Goal: Transaction & Acquisition: Purchase product/service

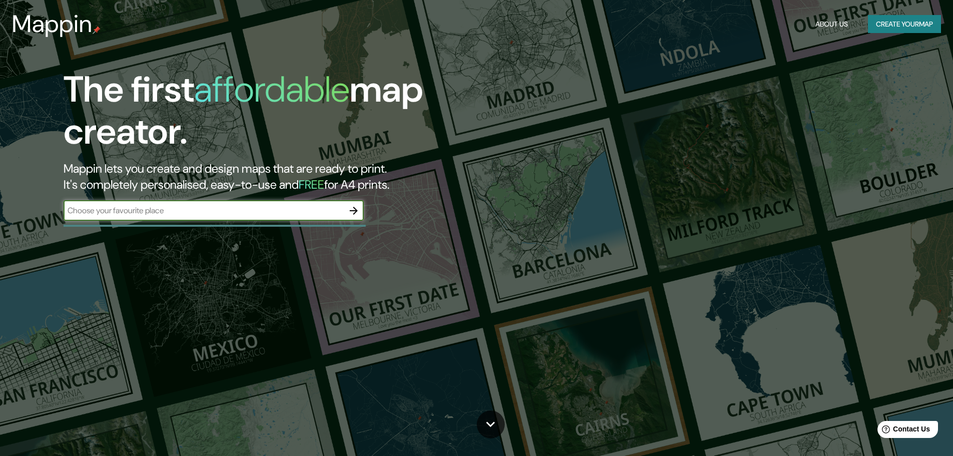
click at [354, 211] on icon "button" at bounding box center [354, 211] width 12 height 12
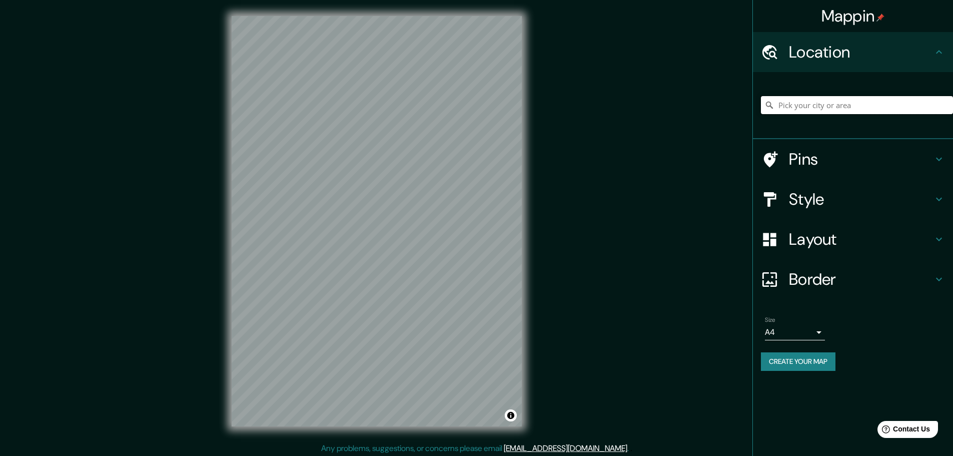
click at [813, 105] on input "Pick your city or area" at bounding box center [857, 105] width 192 height 18
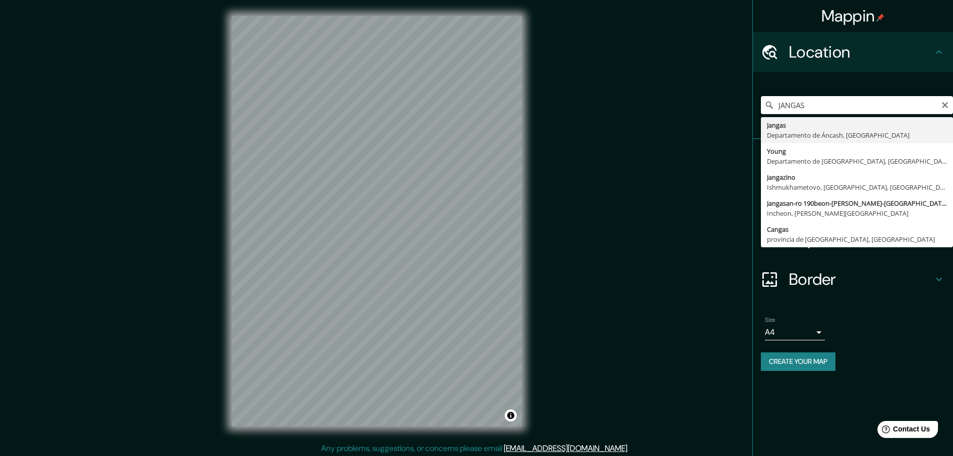
type input "Jangas, [GEOGRAPHIC_DATA], [GEOGRAPHIC_DATA]"
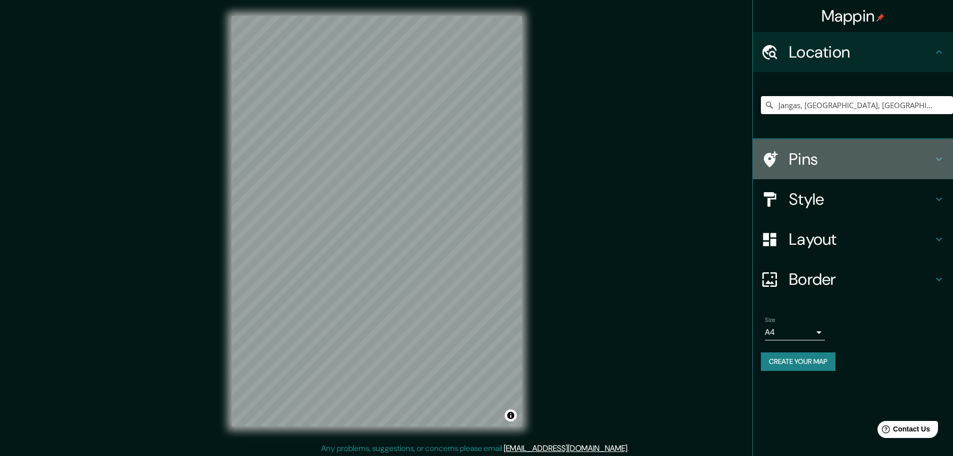
click at [830, 166] on h4 "Pins" at bounding box center [861, 159] width 144 height 20
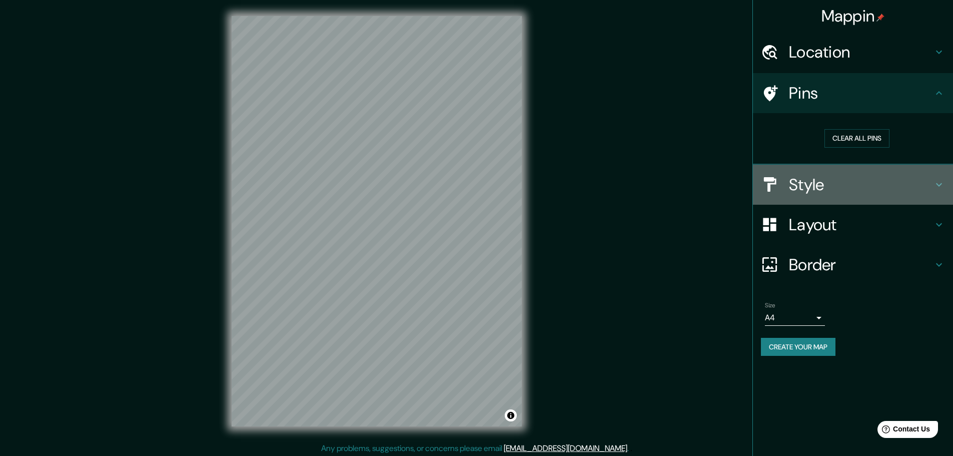
click at [832, 180] on h4 "Style" at bounding box center [861, 185] width 144 height 20
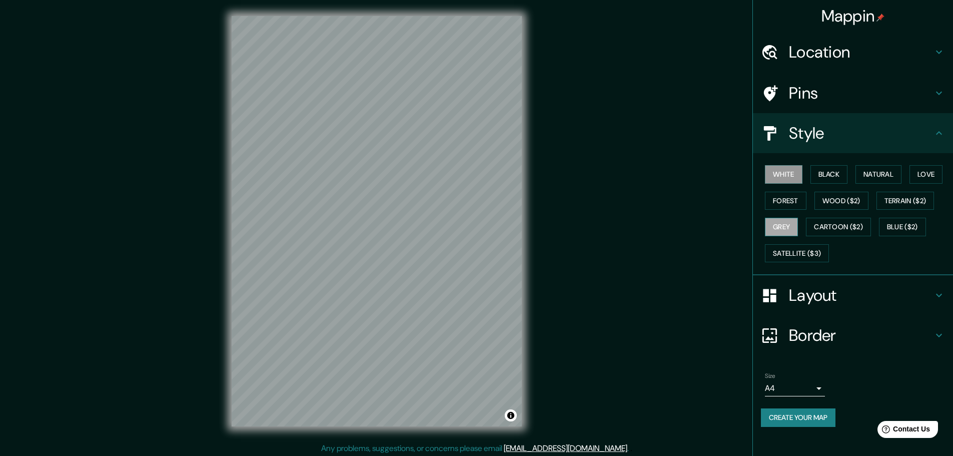
click at [787, 233] on button "Grey" at bounding box center [781, 227] width 33 height 19
click at [912, 193] on button "Terrain ($2)" at bounding box center [905, 201] width 58 height 19
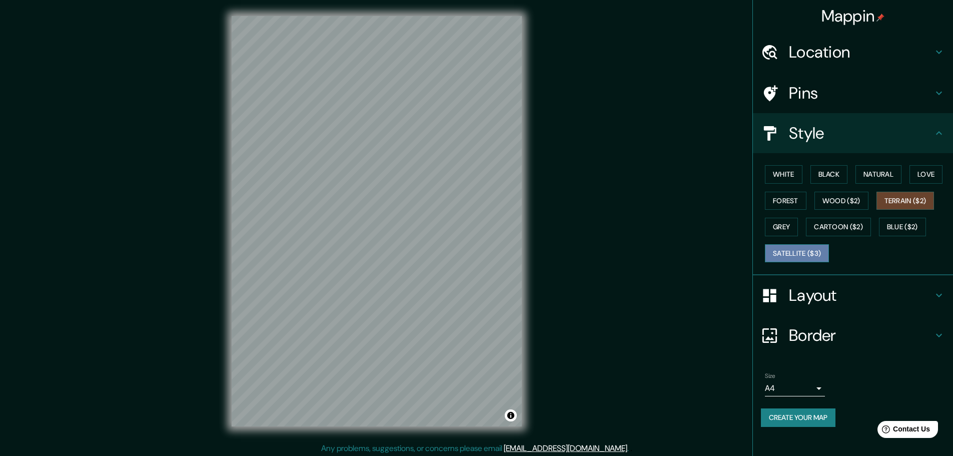
click at [804, 253] on button "Satellite ($3)" at bounding box center [797, 253] width 64 height 19
click at [784, 230] on button "Grey" at bounding box center [781, 227] width 33 height 19
click at [906, 203] on button "Terrain ($2)" at bounding box center [905, 201] width 58 height 19
click at [908, 233] on button "Blue ($2)" at bounding box center [902, 227] width 47 height 19
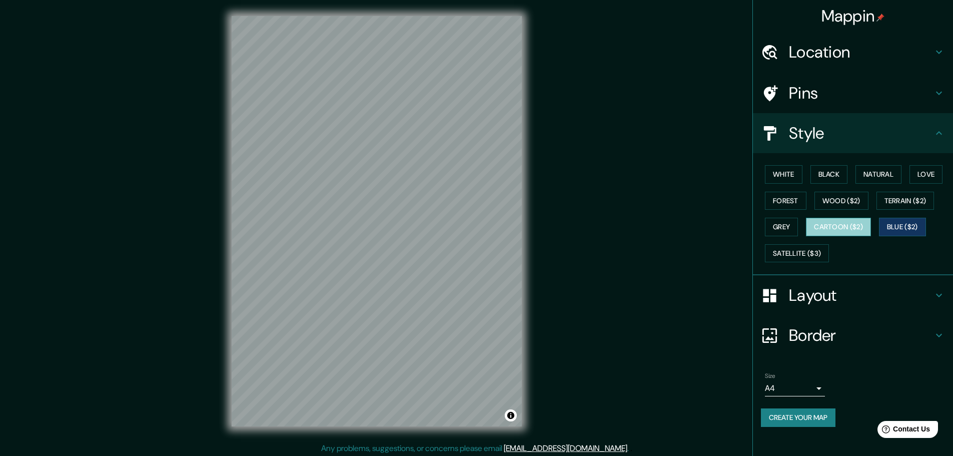
click at [836, 231] on button "Cartoon ($2)" at bounding box center [838, 227] width 65 height 19
click at [811, 258] on button "Satellite ($3)" at bounding box center [797, 253] width 64 height 19
click at [828, 230] on button "Cartoon ($2)" at bounding box center [838, 227] width 65 height 19
click at [800, 235] on div "White Black Natural Love Forest Wood ($2) Terrain ($2) Grey Cartoon ($2) Blue (…" at bounding box center [857, 213] width 192 height 105
click at [792, 231] on button "Grey" at bounding box center [781, 227] width 33 height 19
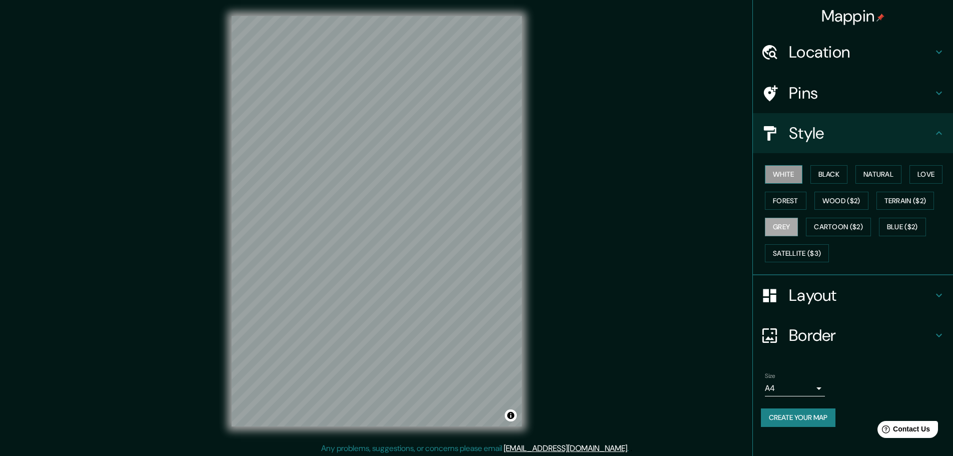
click at [783, 175] on button "White" at bounding box center [784, 174] width 38 height 19
click at [787, 208] on button "Forest" at bounding box center [786, 201] width 42 height 19
click at [823, 176] on button "Black" at bounding box center [829, 174] width 38 height 19
click at [798, 204] on button "Forest" at bounding box center [786, 201] width 42 height 19
click at [800, 378] on div "Size A4 single" at bounding box center [795, 384] width 60 height 24
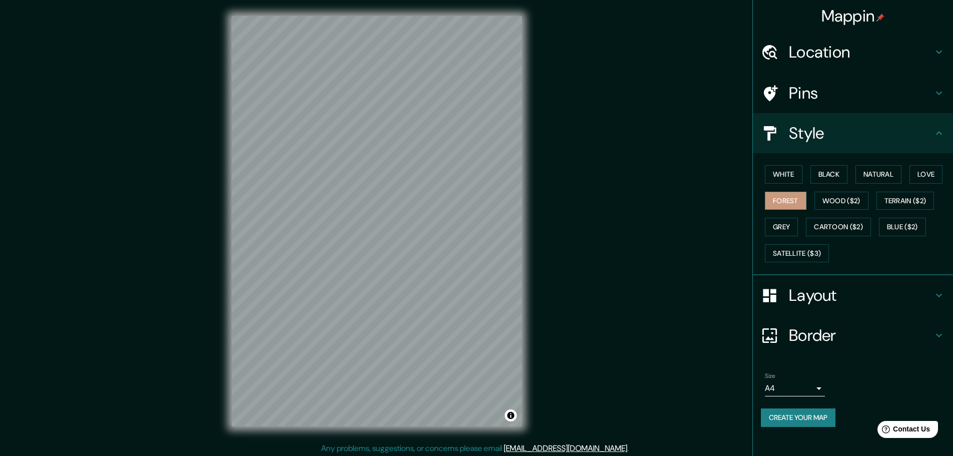
click at [799, 386] on body "Mappin Location [GEOGRAPHIC_DATA], [GEOGRAPHIC_DATA], [GEOGRAPHIC_DATA] Pins St…" at bounding box center [476, 228] width 953 height 456
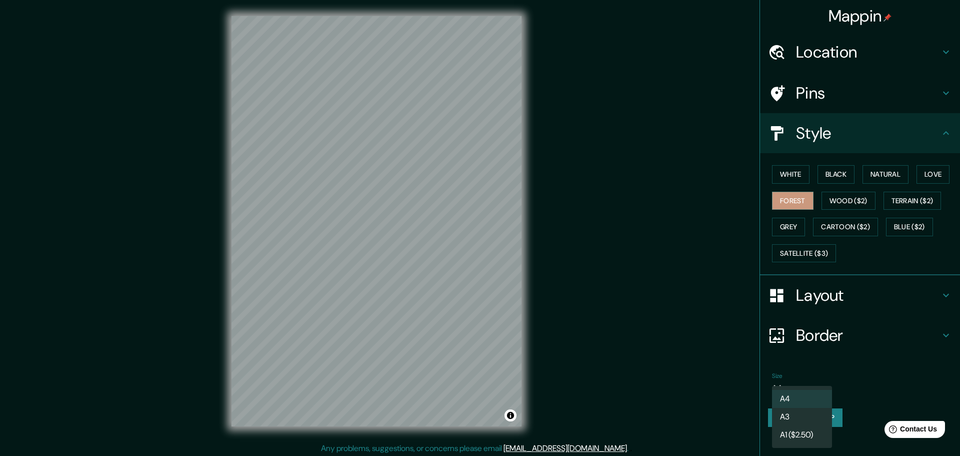
click at [801, 417] on li "A3" at bounding box center [802, 417] width 60 height 18
type input "a4"
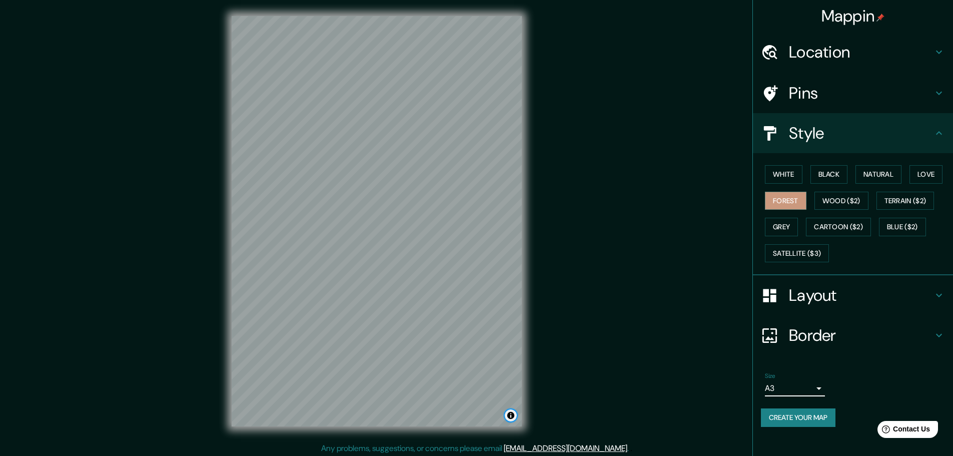
click at [513, 417] on button "Toggle attribution" at bounding box center [511, 415] width 12 height 12
click at [817, 260] on button "Satellite ($3)" at bounding box center [797, 253] width 64 height 19
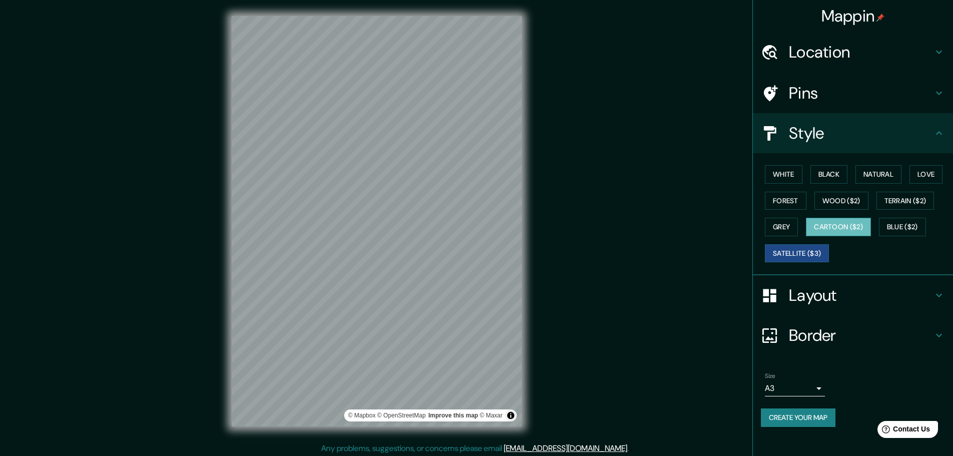
click at [844, 222] on button "Cartoon ($2)" at bounding box center [838, 227] width 65 height 19
click at [794, 219] on button "Grey" at bounding box center [781, 227] width 33 height 19
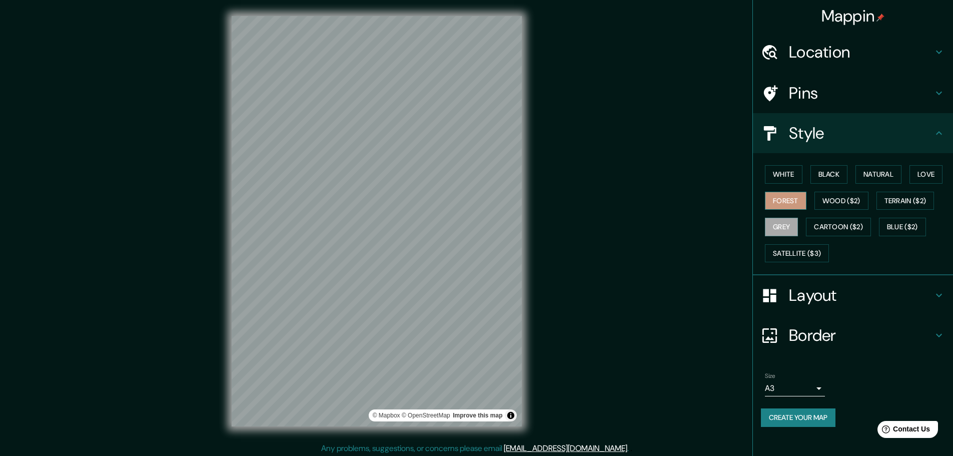
click at [785, 194] on button "Forest" at bounding box center [786, 201] width 42 height 19
click at [790, 178] on button "White" at bounding box center [784, 174] width 38 height 19
click at [779, 197] on button "Forest" at bounding box center [786, 201] width 42 height 19
click at [827, 179] on button "Black" at bounding box center [829, 174] width 38 height 19
click at [854, 299] on h4 "Layout" at bounding box center [861, 295] width 144 height 20
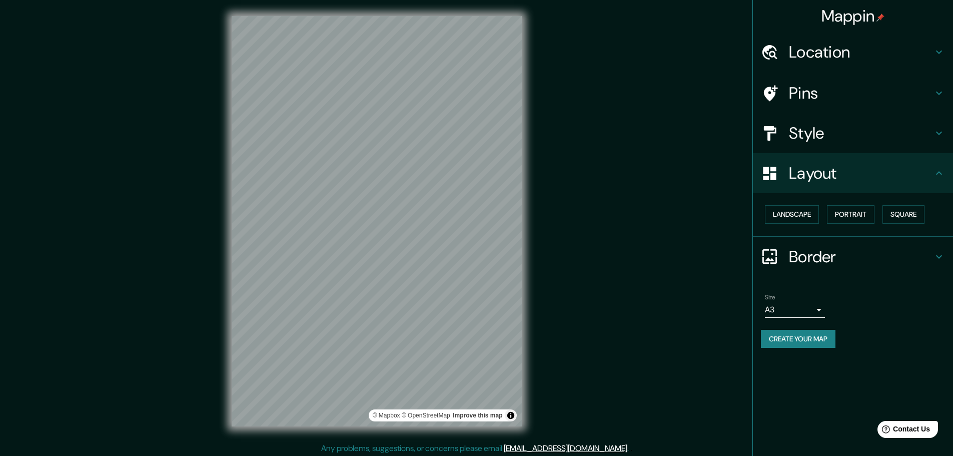
click at [813, 181] on h4 "Layout" at bounding box center [861, 173] width 144 height 20
